Goal: Contribute content: Contribute content

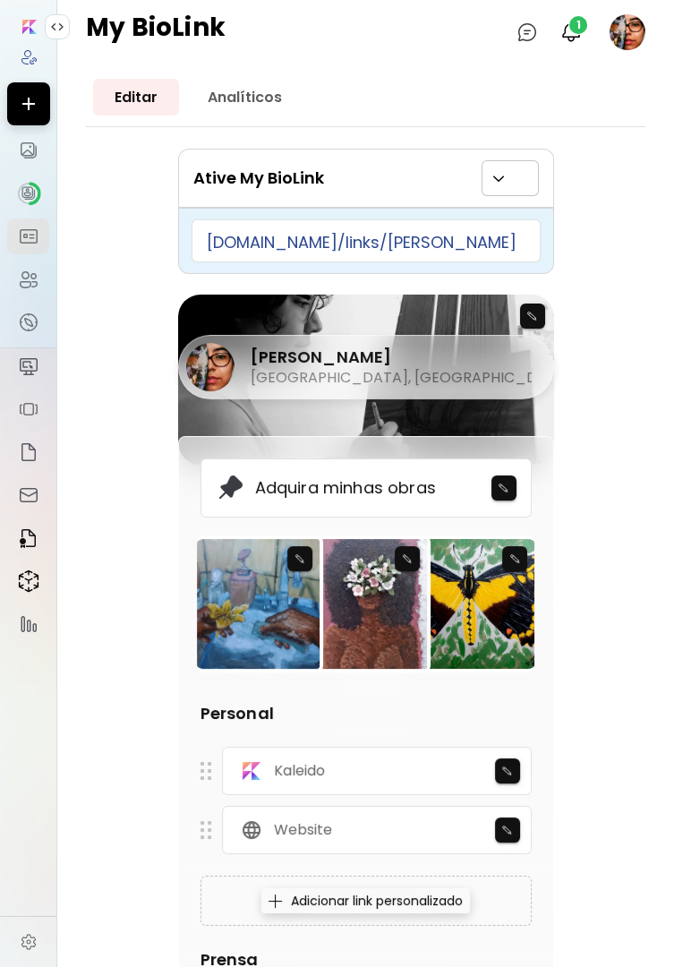
click at [22, 150] on img at bounding box center [28, 150] width 21 height 21
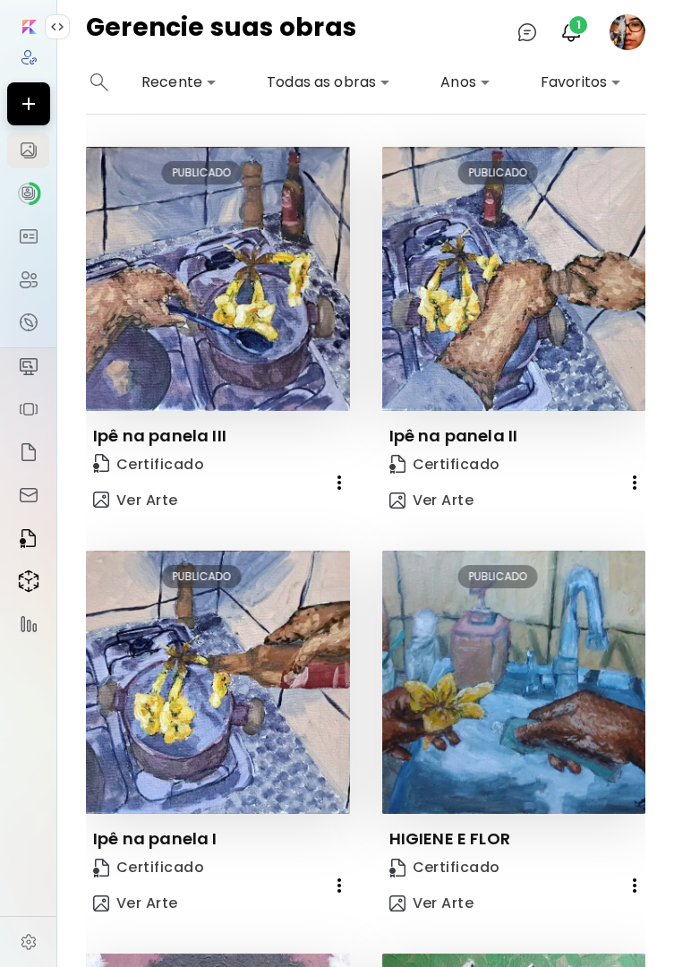
click at [577, 25] on span "1" at bounding box center [578, 25] width 18 height 18
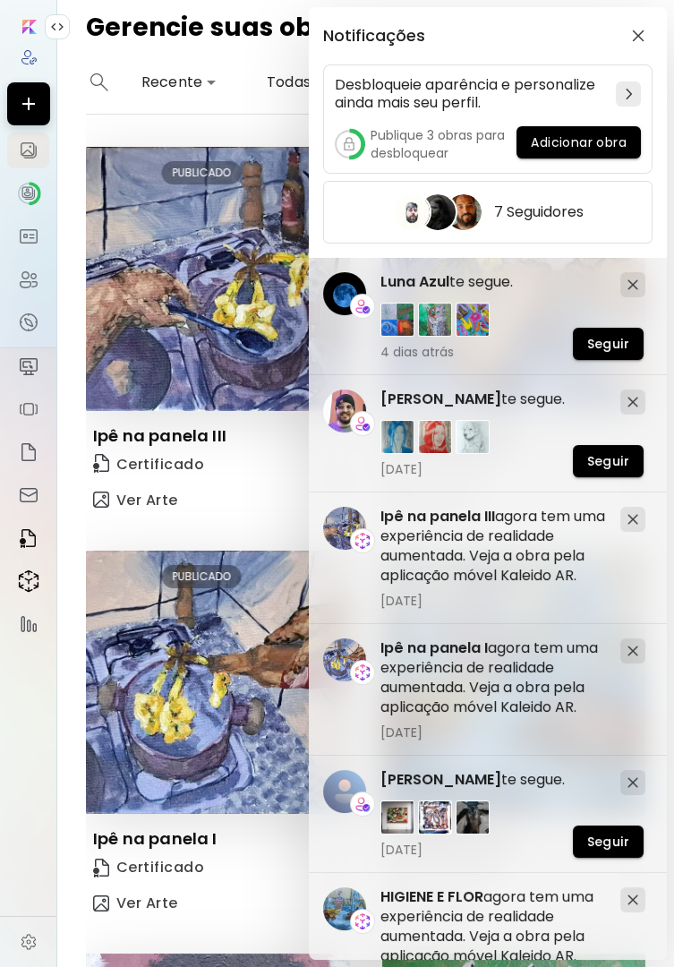
click at [595, 144] on span "Adicionar obra" at bounding box center [579, 142] width 96 height 19
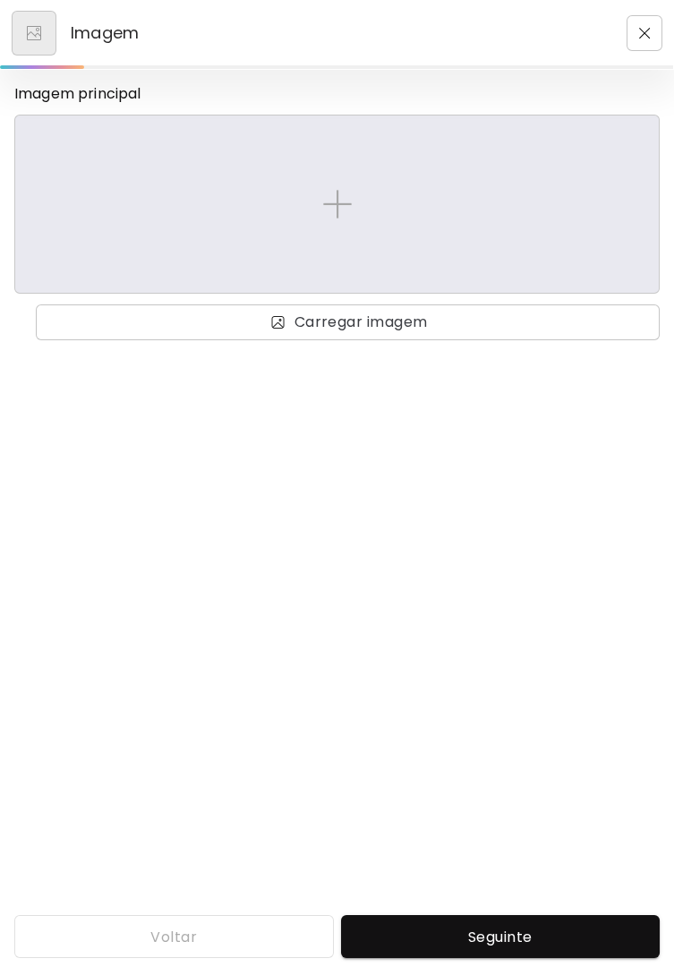
click at [347, 215] on img at bounding box center [337, 204] width 29 height 29
click at [0, 0] on input "file" at bounding box center [0, 0] width 0 height 0
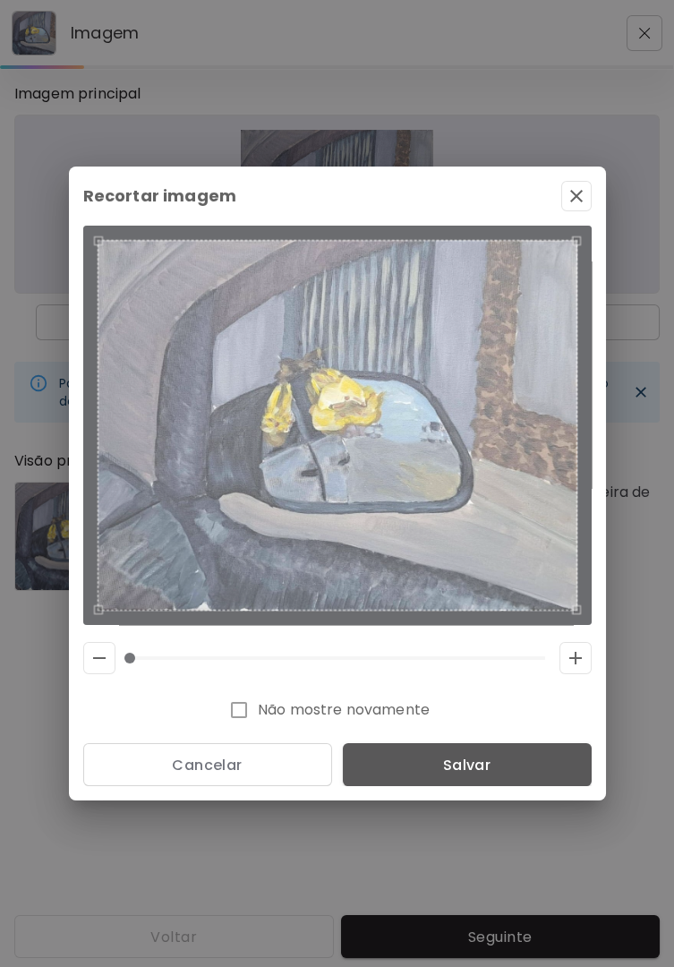
click at [509, 759] on span "Salvar" at bounding box center [467, 765] width 220 height 19
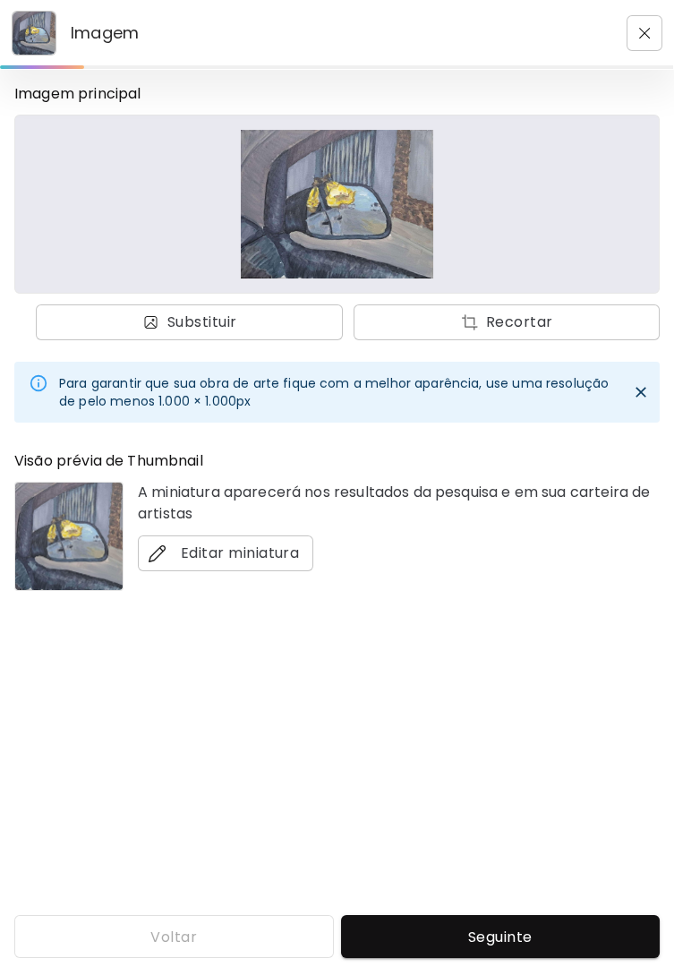
click at [520, 693] on div "Imagem principal Substituir Recortar Para garantir que sua obra de arte fique c…" at bounding box center [337, 487] width 674 height 834
